Goal: Task Accomplishment & Management: Manage account settings

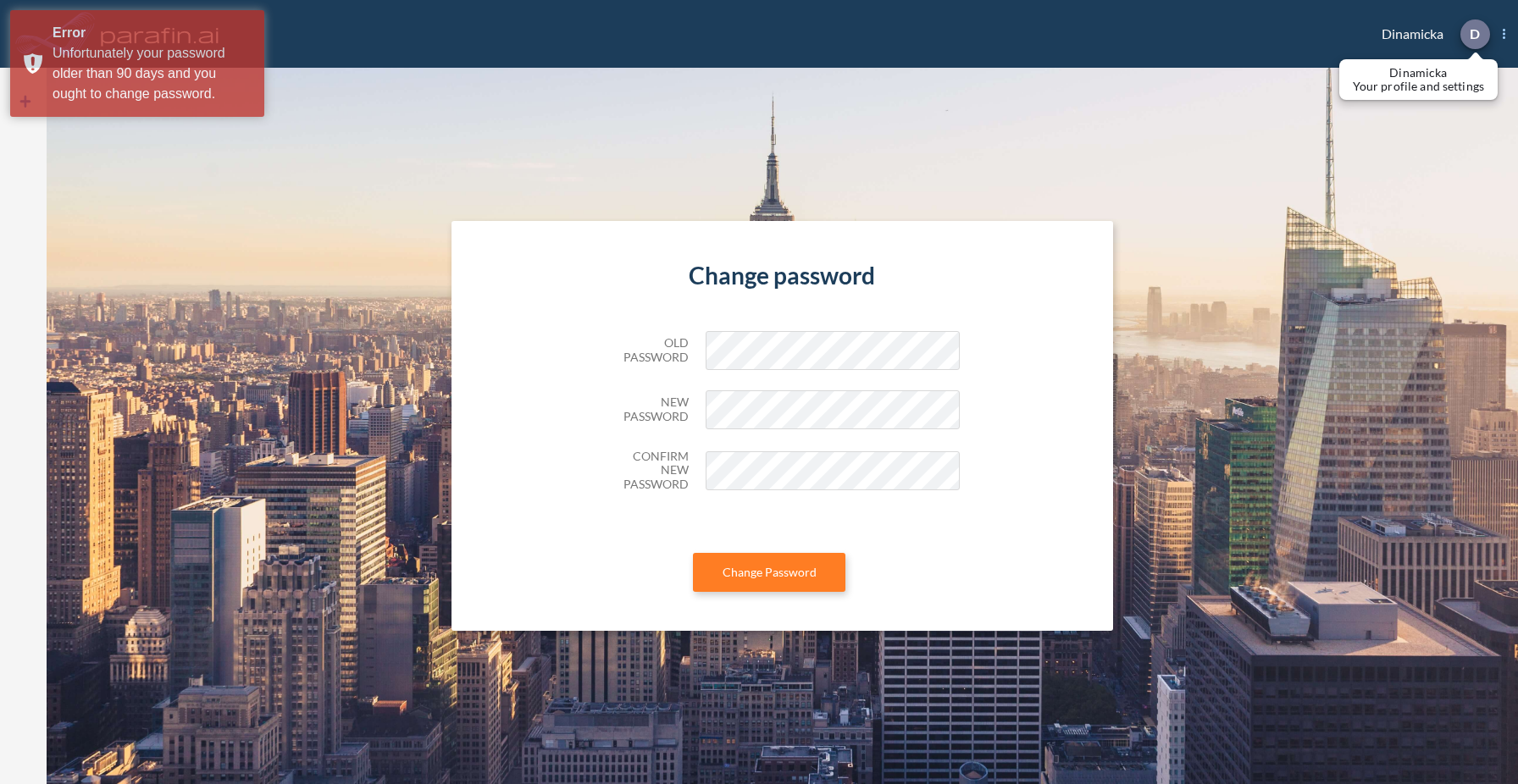
click at [1482, 35] on div at bounding box center [1476, 35] width 29 height 29
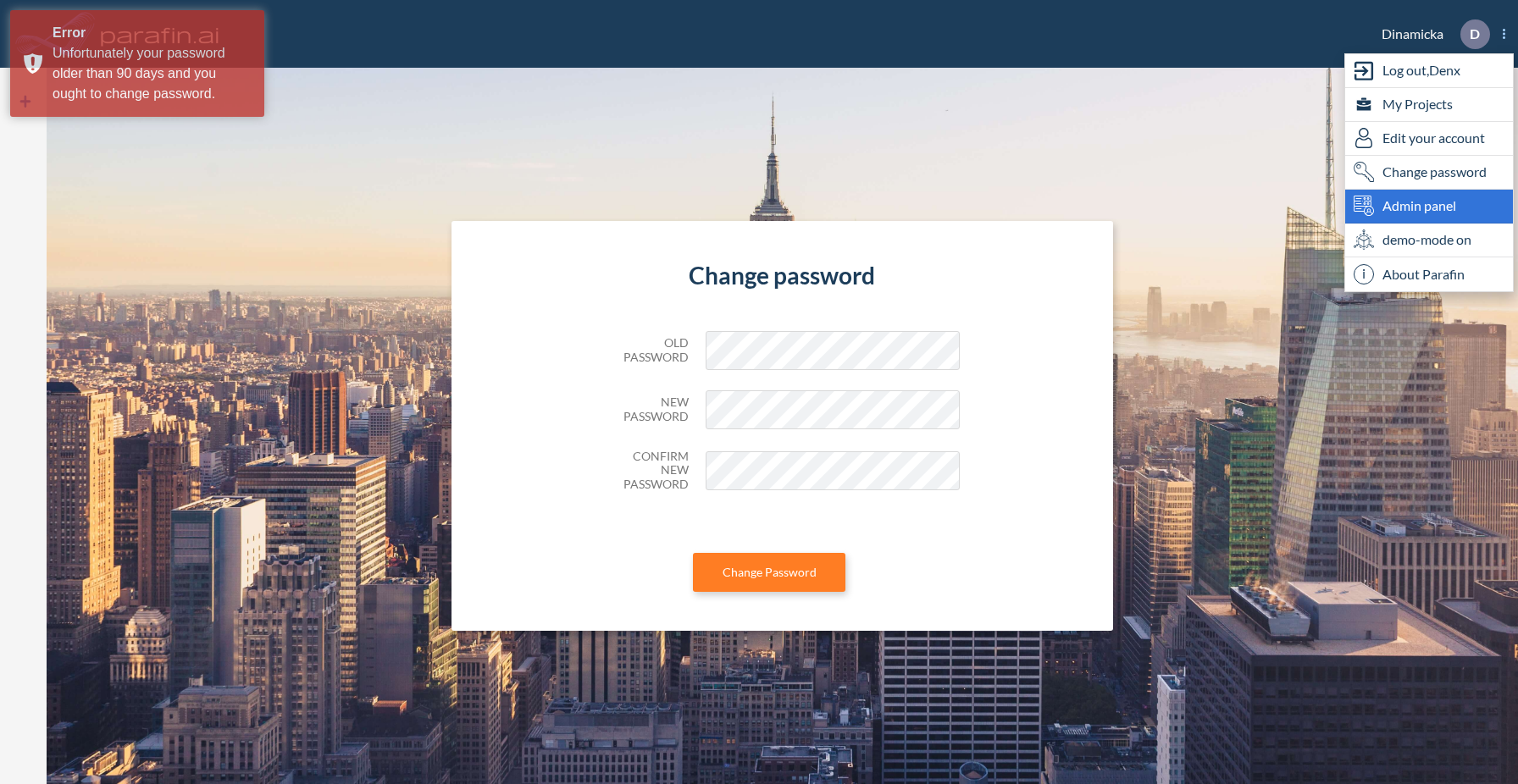
click at [1435, 206] on span "Admin panel" at bounding box center [1419, 206] width 73 height 21
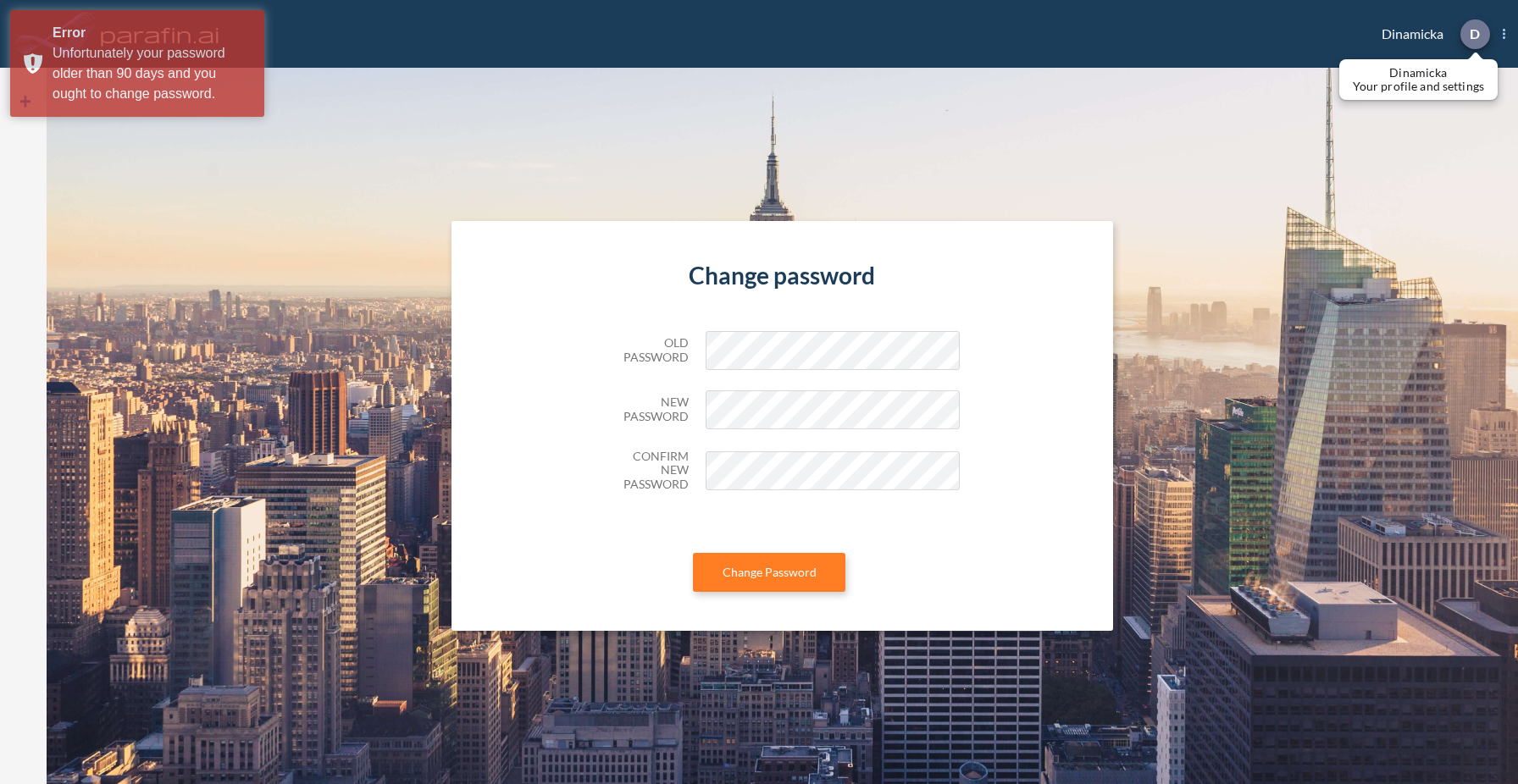
click at [1473, 38] on p "D" at bounding box center [1475, 34] width 10 height 16
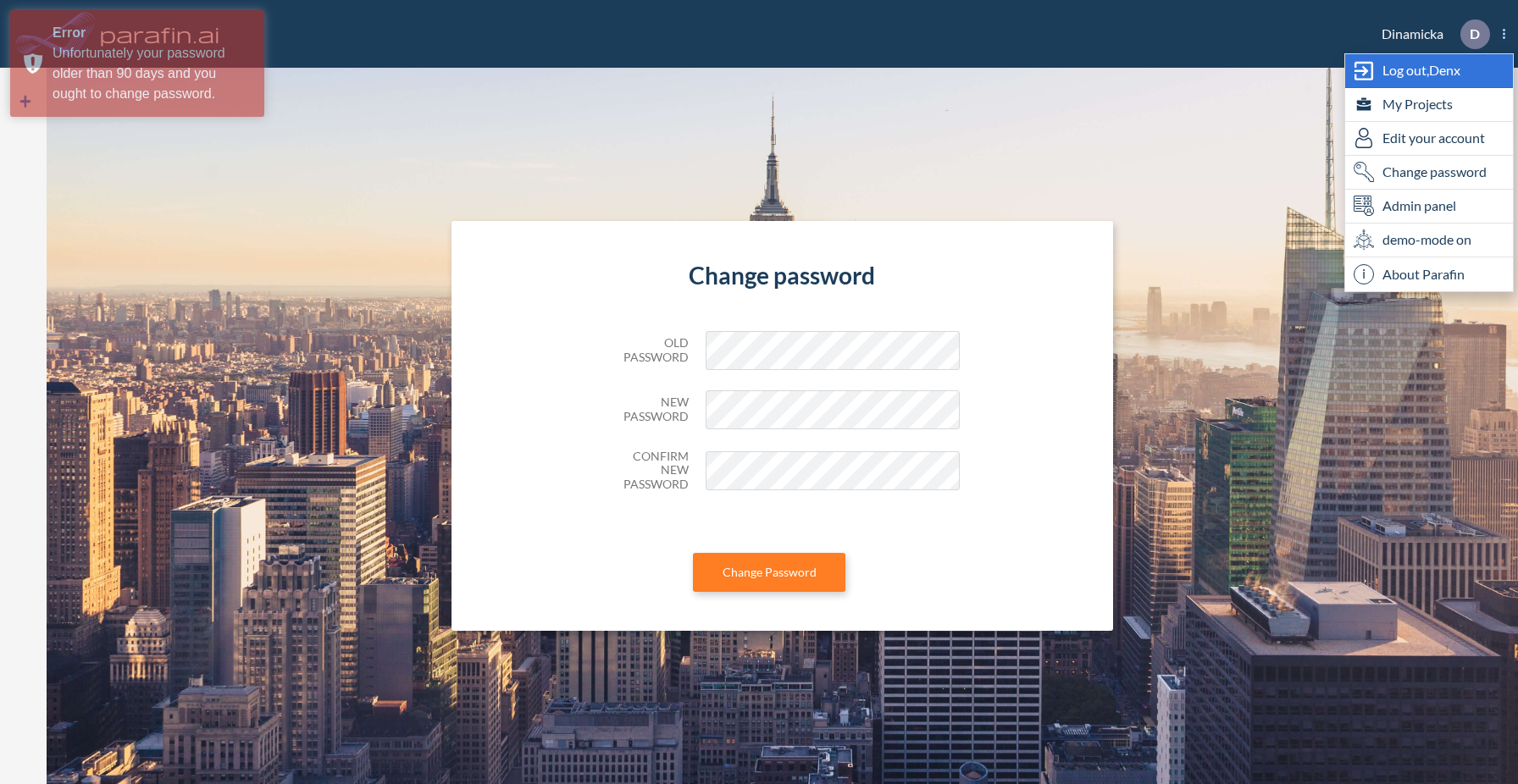
click at [1411, 75] on span "Log out, Denx" at bounding box center [1421, 71] width 78 height 21
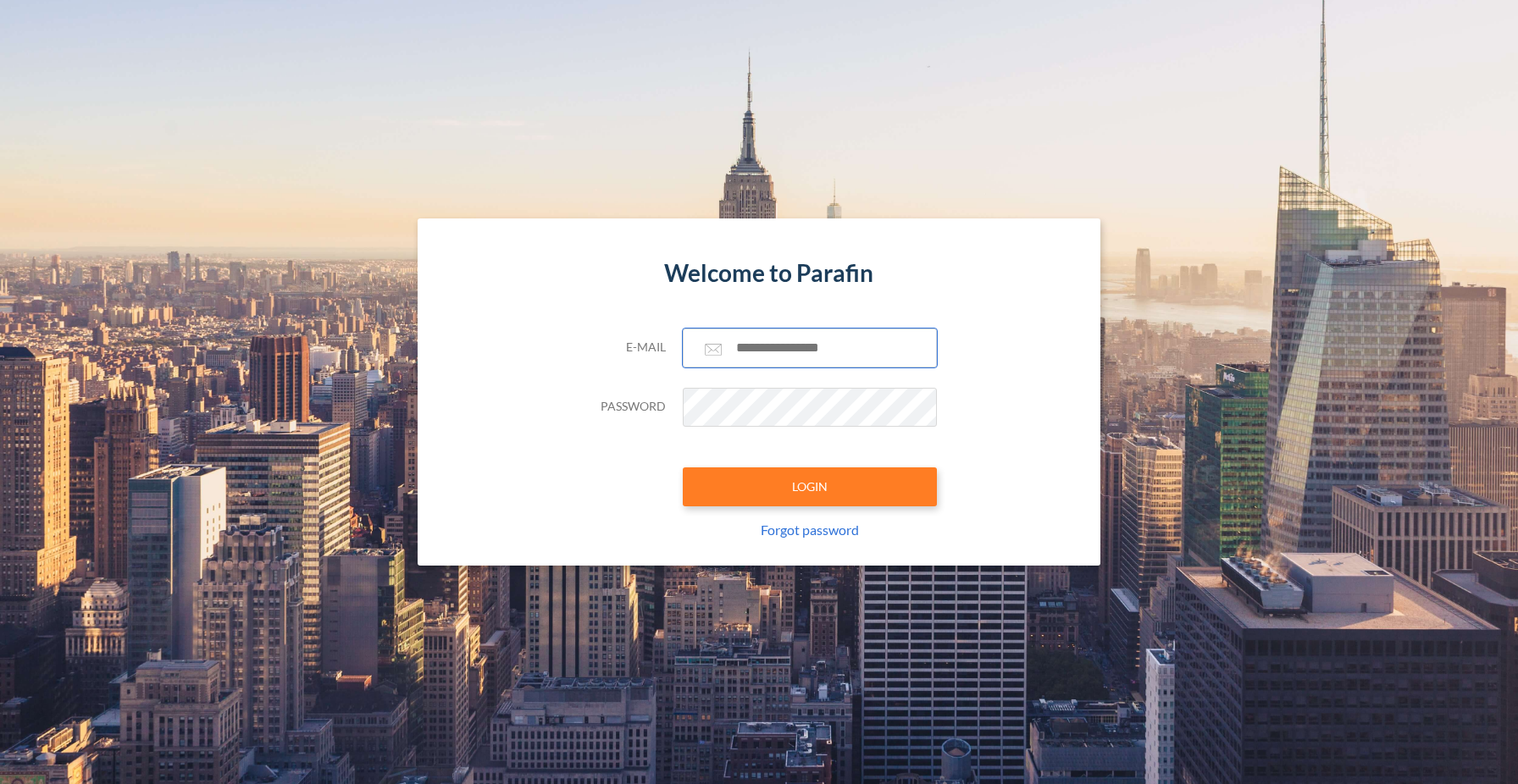
click at [825, 357] on input "text" at bounding box center [810, 347] width 254 height 39
type input "**********"
click at [844, 485] on button "LOGIN" at bounding box center [810, 486] width 254 height 39
